Goal: Information Seeking & Learning: Learn about a topic

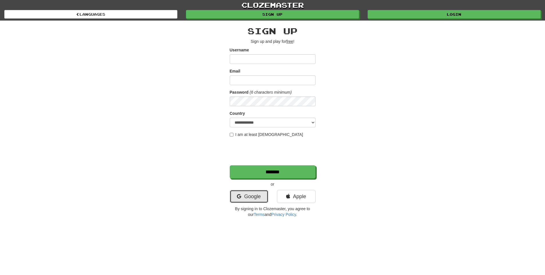
click at [258, 192] on link "Google" at bounding box center [249, 196] width 39 height 13
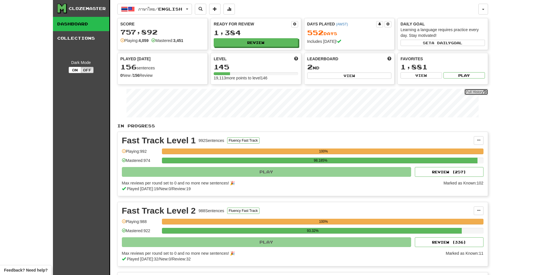
click at [481, 94] on link "Full History" at bounding box center [475, 92] width 23 height 6
click at [264, 44] on button "Review" at bounding box center [256, 43] width 84 height 9
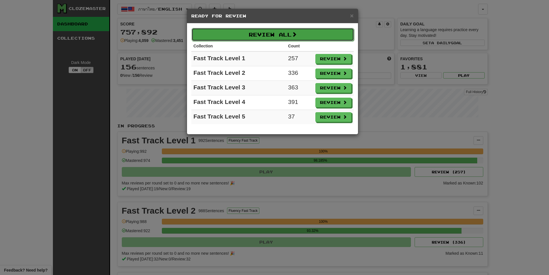
click at [280, 35] on button "Review All" at bounding box center [273, 34] width 162 height 13
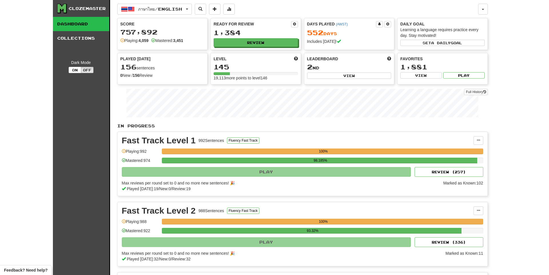
select select "**"
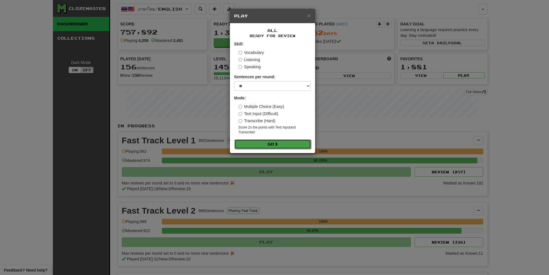
click at [292, 148] on button "Go" at bounding box center [272, 144] width 77 height 10
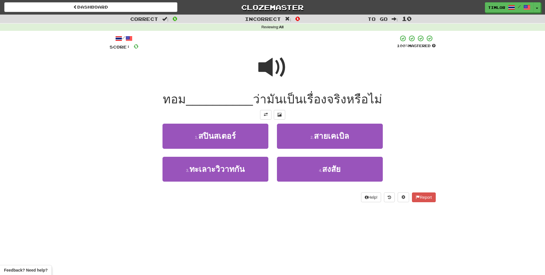
click at [266, 55] on span at bounding box center [272, 67] width 29 height 29
click at [271, 65] on span at bounding box center [272, 67] width 29 height 29
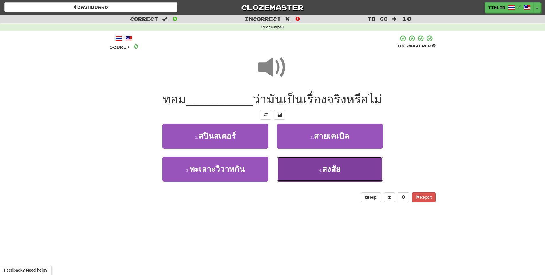
click at [296, 162] on button "4 . สงสัย" at bounding box center [330, 169] width 106 height 25
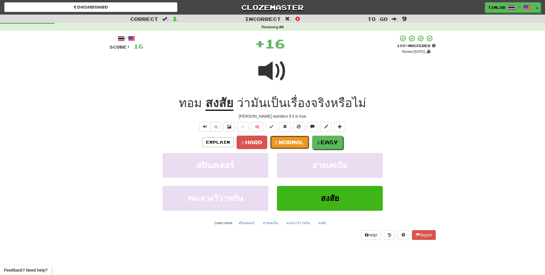
click at [301, 145] on span "Normal" at bounding box center [291, 142] width 26 height 6
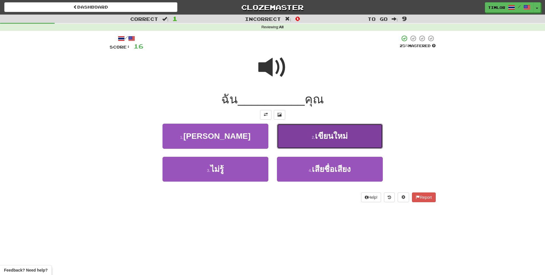
click at [292, 139] on button "2 . เขียนใหม่" at bounding box center [330, 136] width 106 height 25
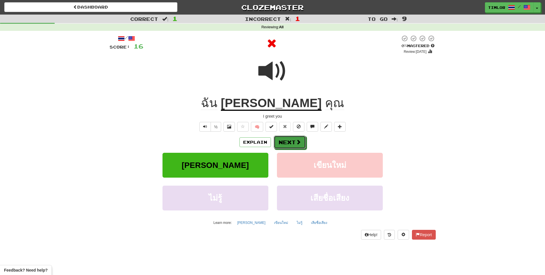
click at [292, 139] on button "Next" at bounding box center [290, 142] width 32 height 13
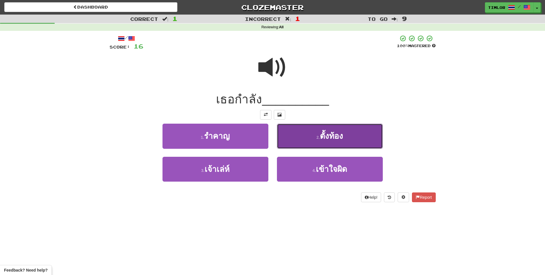
click at [299, 133] on button "2 . ตั้งท้อง" at bounding box center [330, 136] width 106 height 25
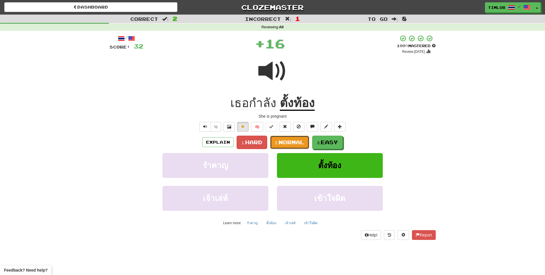
click at [294, 141] on span "Normal" at bounding box center [291, 142] width 26 height 6
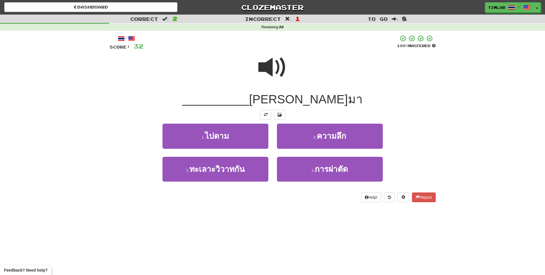
click at [274, 68] on span at bounding box center [272, 67] width 29 height 29
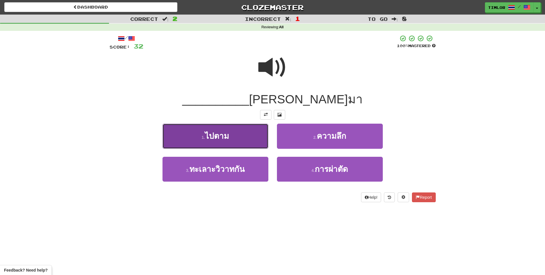
click at [251, 134] on button "1 . ไปตาม" at bounding box center [215, 136] width 106 height 25
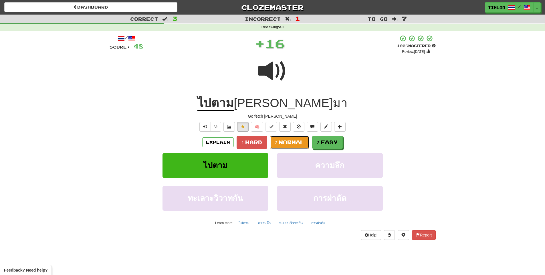
click at [288, 139] on button "2. Normal" at bounding box center [289, 142] width 39 height 13
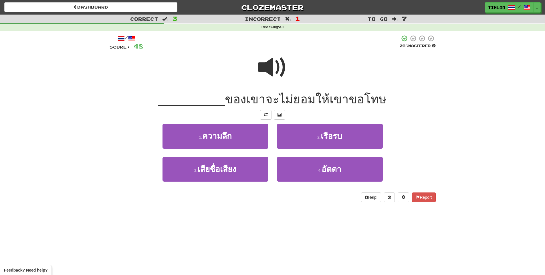
click at [280, 77] on span at bounding box center [272, 67] width 29 height 29
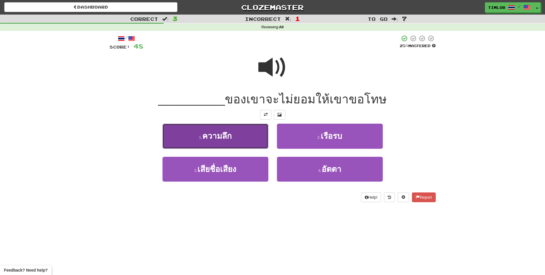
click at [266, 141] on button "1 . ความลึก" at bounding box center [215, 136] width 106 height 25
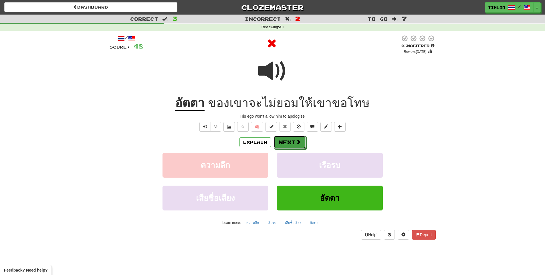
click at [286, 145] on button "Next" at bounding box center [290, 142] width 32 height 13
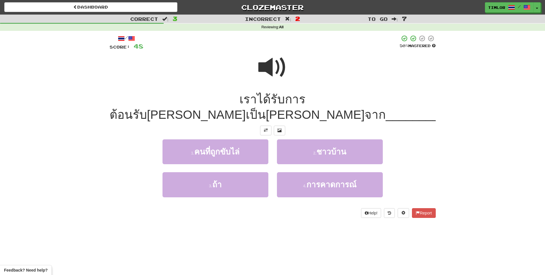
click at [262, 74] on span at bounding box center [272, 67] width 29 height 29
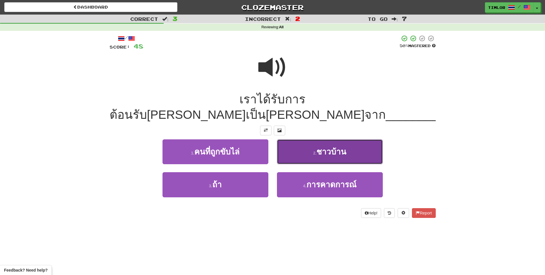
click at [288, 139] on button "2 . ชาวบ้าน" at bounding box center [330, 151] width 106 height 25
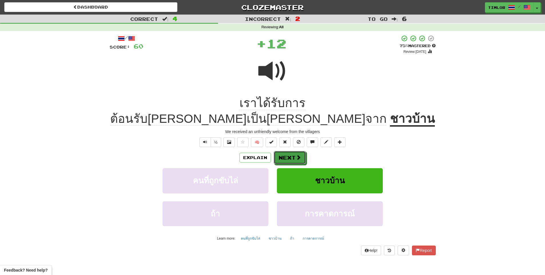
click at [288, 151] on button "Next" at bounding box center [290, 157] width 32 height 13
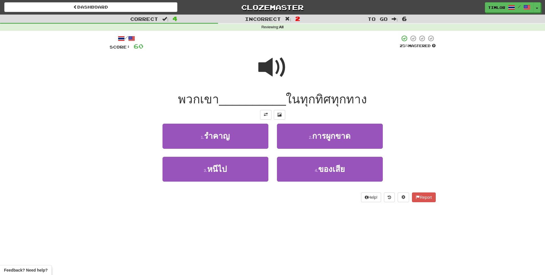
click at [275, 72] on span at bounding box center [272, 67] width 29 height 29
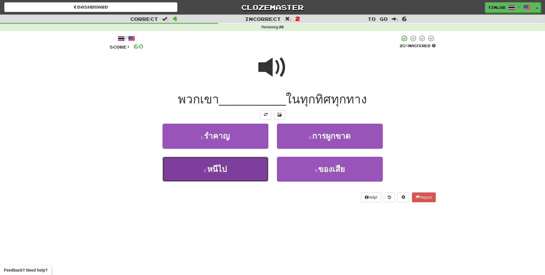
click at [252, 164] on button "3 . หนีไป" at bounding box center [215, 169] width 106 height 25
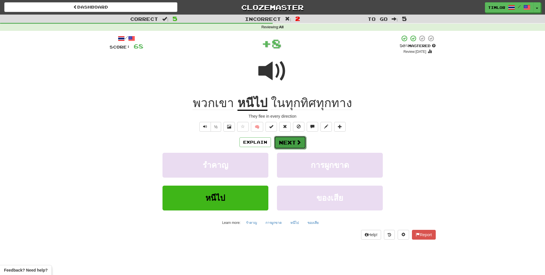
click at [280, 146] on button "Next" at bounding box center [290, 142] width 32 height 13
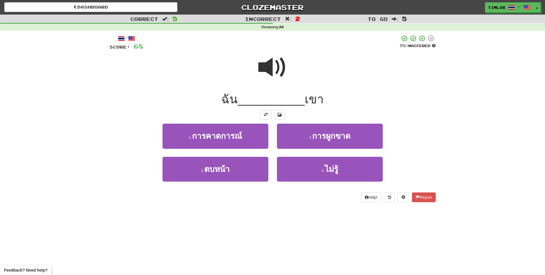
click at [274, 68] on span at bounding box center [272, 67] width 29 height 29
click at [275, 72] on span at bounding box center [272, 67] width 29 height 29
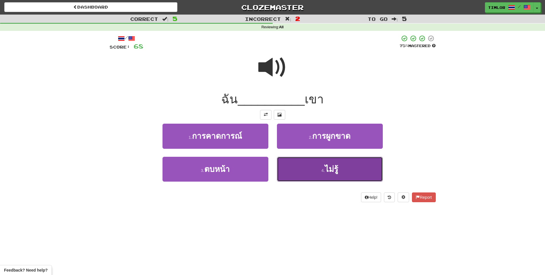
click at [292, 166] on button "4 . ไม่รู้" at bounding box center [330, 169] width 106 height 25
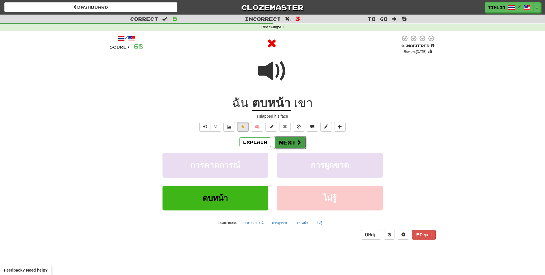
click at [289, 146] on button "Next" at bounding box center [290, 142] width 32 height 13
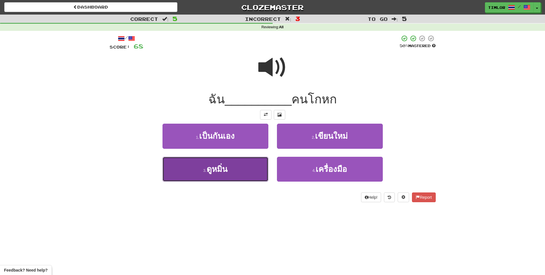
click at [252, 170] on button "3 . ดูหมิ่น" at bounding box center [215, 169] width 106 height 25
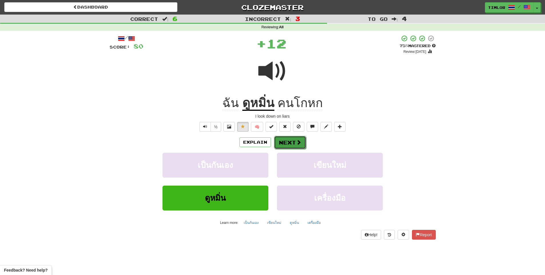
click at [296, 148] on button "Next" at bounding box center [290, 142] width 32 height 13
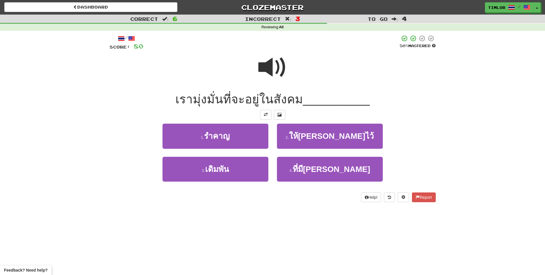
click at [271, 72] on span at bounding box center [272, 67] width 29 height 29
click at [268, 80] on span at bounding box center [272, 67] width 29 height 29
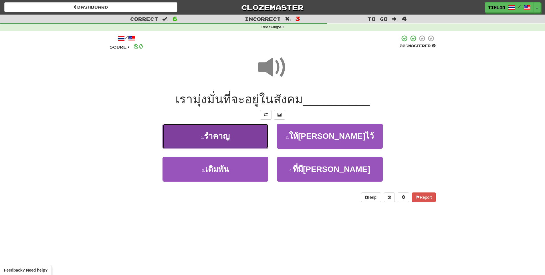
click at [251, 144] on button "1 . รำคาญ" at bounding box center [215, 136] width 106 height 25
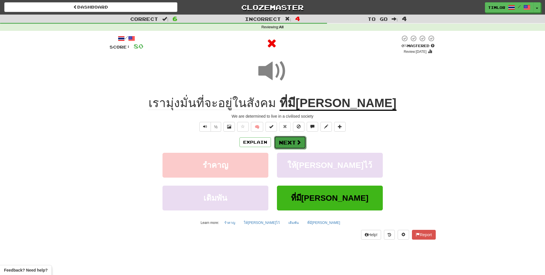
click at [277, 145] on button "Next" at bounding box center [290, 142] width 32 height 13
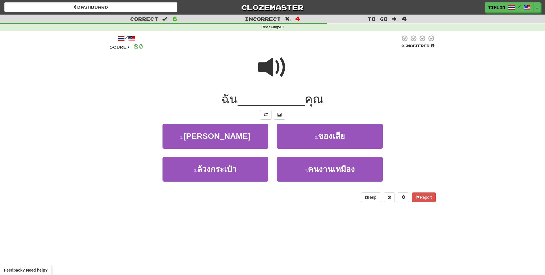
click at [282, 64] on span at bounding box center [272, 67] width 29 height 29
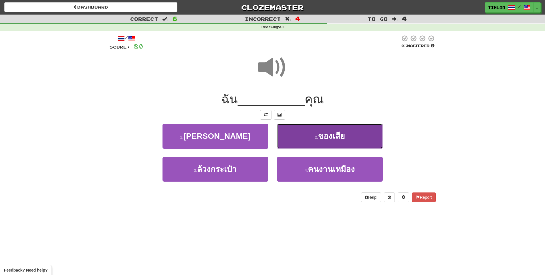
click at [287, 131] on button "2 . ของเสีย" at bounding box center [330, 136] width 106 height 25
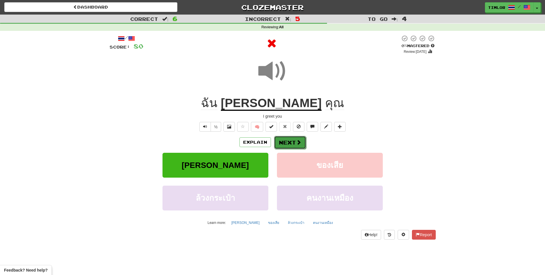
click at [286, 140] on button "Next" at bounding box center [290, 142] width 32 height 13
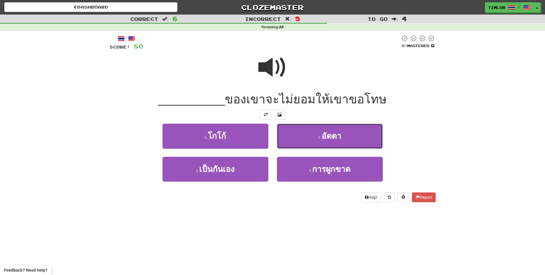
click at [286, 138] on button "2 . อัตตา" at bounding box center [330, 136] width 106 height 25
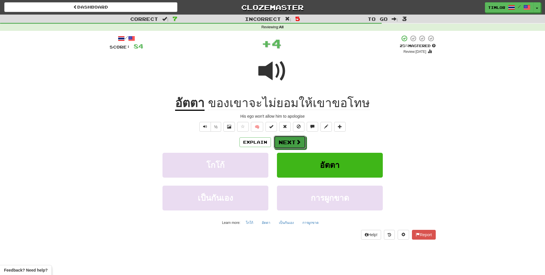
click at [286, 138] on button "Next" at bounding box center [290, 142] width 32 height 13
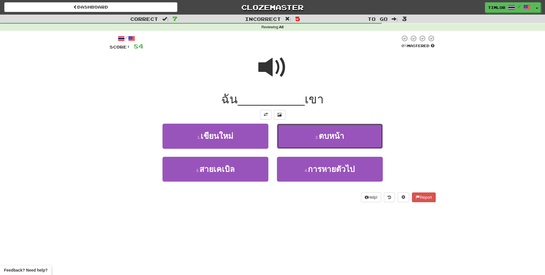
click at [286, 137] on button "2 . ตบหน้า" at bounding box center [330, 136] width 106 height 25
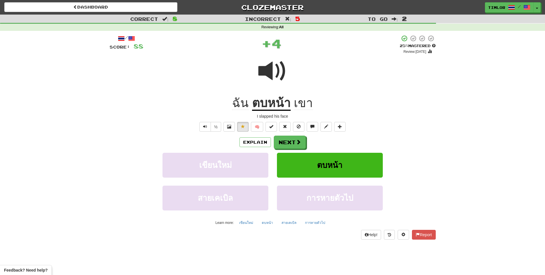
click at [282, 107] on u "ตบหน้า" at bounding box center [271, 103] width 39 height 15
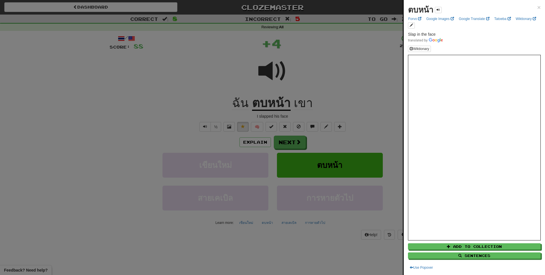
click at [333, 121] on div at bounding box center [272, 137] width 545 height 275
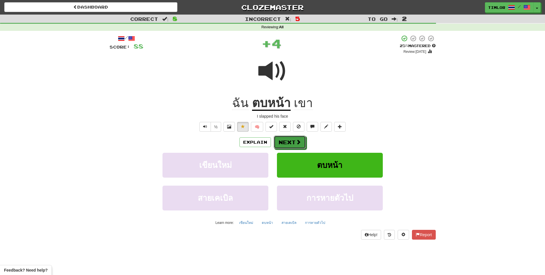
click at [302, 140] on button "Next" at bounding box center [290, 142] width 32 height 13
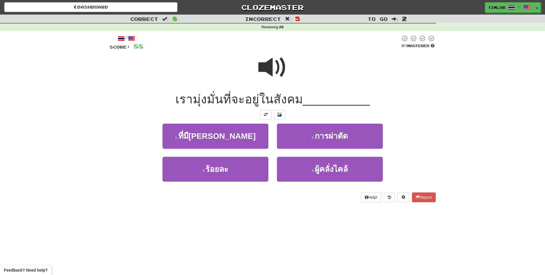
click at [280, 75] on span at bounding box center [272, 67] width 29 height 29
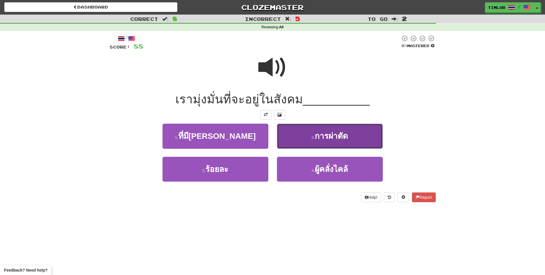
click at [286, 127] on button "2 . การผ่าตัด" at bounding box center [330, 136] width 106 height 25
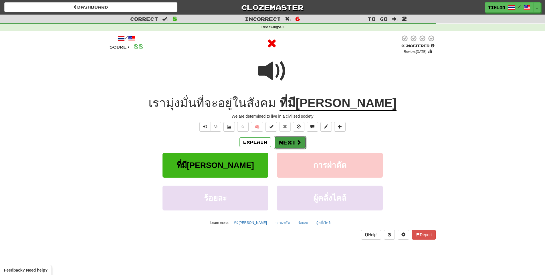
click at [286, 143] on button "Next" at bounding box center [290, 142] width 32 height 13
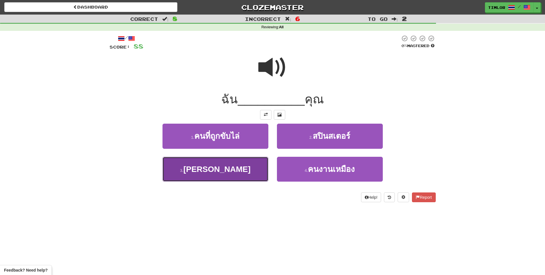
click at [251, 157] on button "3 . ทักทาย" at bounding box center [215, 169] width 106 height 25
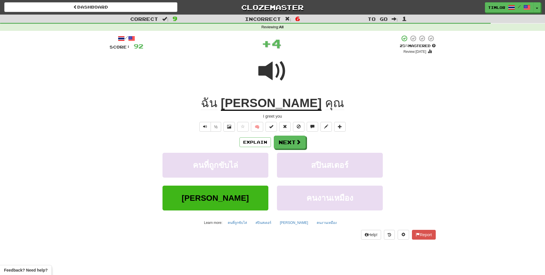
click at [272, 145] on div "Explain Next" at bounding box center [272, 142] width 326 height 13
click at [289, 147] on button "Next" at bounding box center [290, 142] width 32 height 13
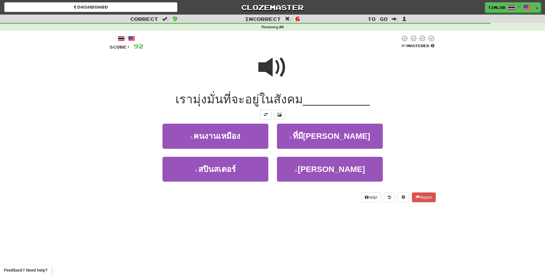
click at [253, 66] on div at bounding box center [272, 71] width 326 height 41
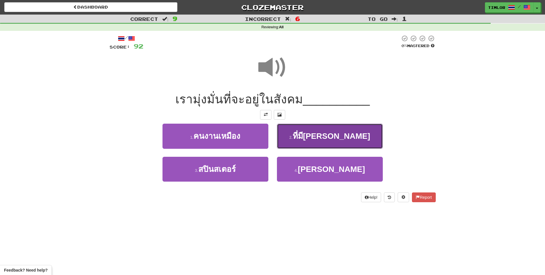
click at [295, 133] on button "2 . ที่มีอารยะ" at bounding box center [330, 136] width 106 height 25
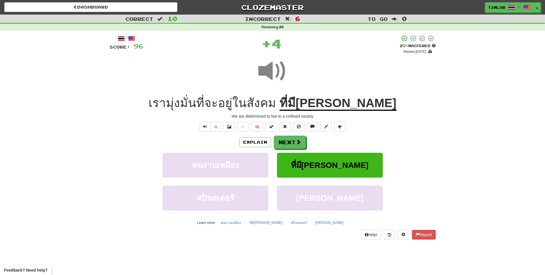
click at [314, 103] on u "ที่มีอารยะ" at bounding box center [337, 103] width 117 height 15
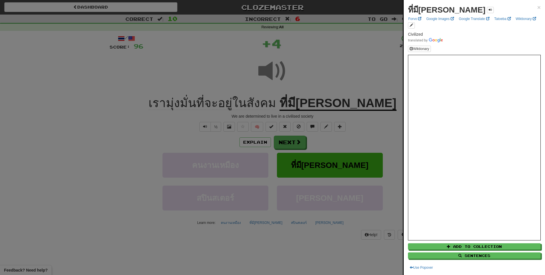
click at [306, 75] on div at bounding box center [272, 137] width 545 height 275
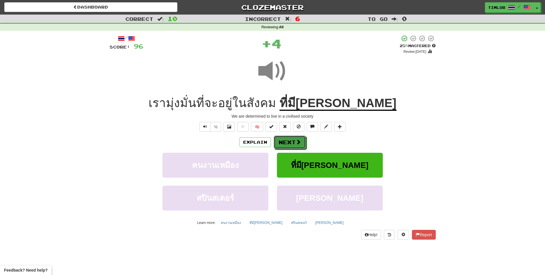
click at [284, 138] on button "Next" at bounding box center [290, 142] width 32 height 13
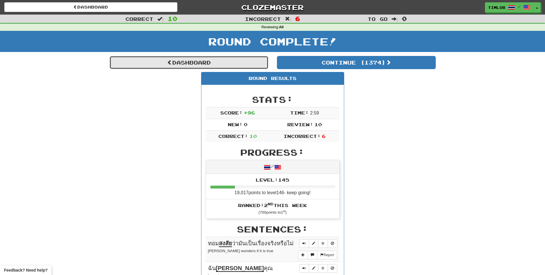
click at [261, 64] on link "Dashboard" at bounding box center [188, 62] width 159 height 13
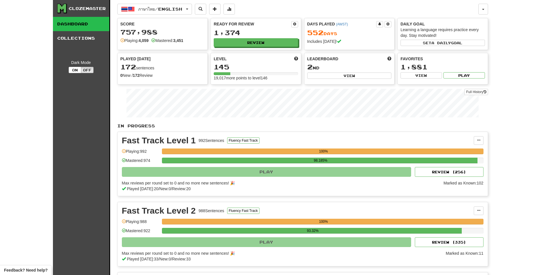
click at [473, 88] on div "Full History" at bounding box center [302, 104] width 370 height 36
click at [471, 90] on link "Full History" at bounding box center [475, 92] width 23 height 6
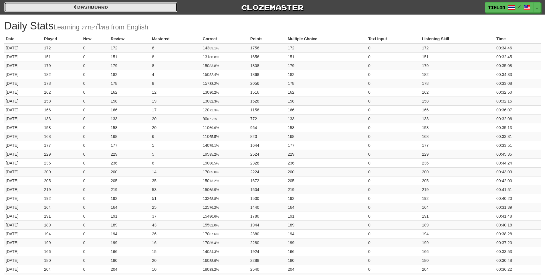
click at [118, 8] on link "Dashboard" at bounding box center [90, 7] width 173 height 10
